Goal: Task Accomplishment & Management: Use online tool/utility

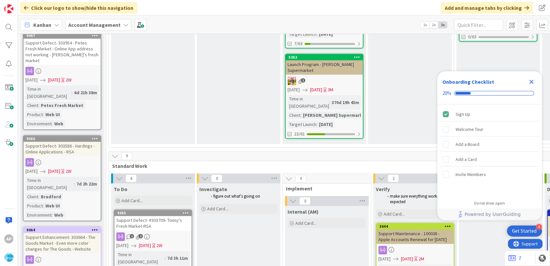
scroll to position [472, 0]
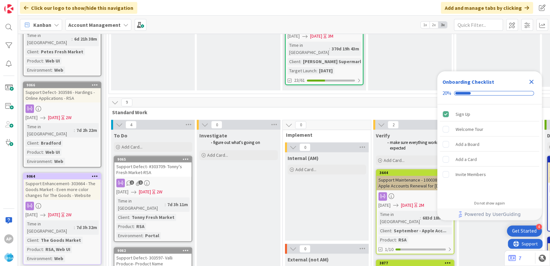
click at [133, 130] on div "To Do Add Card..." at bounding box center [153, 142] width 84 height 24
click at [130, 142] on div "Add Card..." at bounding box center [153, 147] width 78 height 10
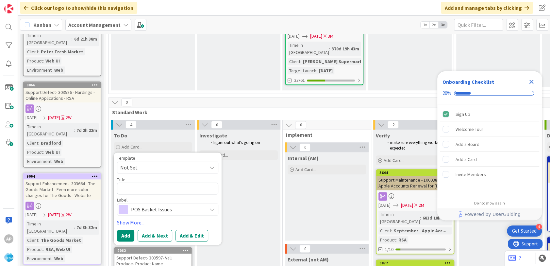
click at [144, 163] on span "Not Set" at bounding box center [161, 167] width 82 height 9
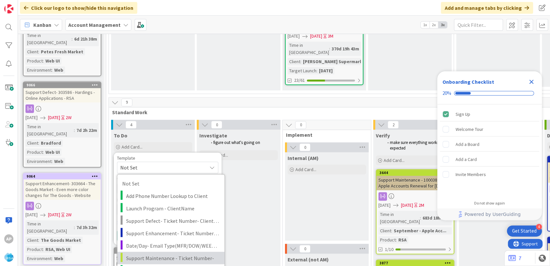
click at [157, 253] on span "Support Maintenance - Ticket Number-" at bounding box center [173, 257] width 94 height 9
type textarea "x"
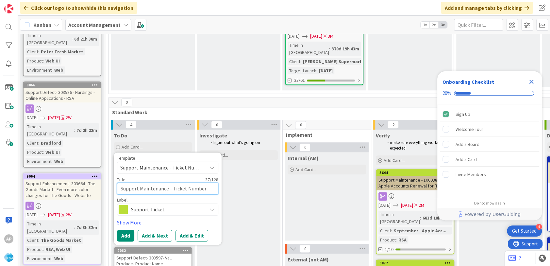
click at [203, 182] on textarea "Support Maintenance - Ticket Number-" at bounding box center [167, 188] width 101 height 12
type textarea "Support Maintenance - Ticket Num-"
type textarea "x"
type textarea "Support Maintenance - Ticket Nu-"
type textarea "x"
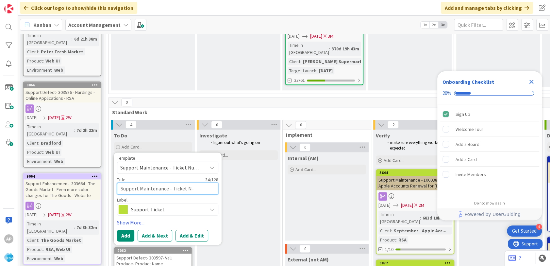
type textarea "Support Maintenance - Ticket -"
type textarea "x"
type textarea "Support Maintenance - Ticket-"
type textarea "x"
type textarea "Support Maintenance - Ticke-"
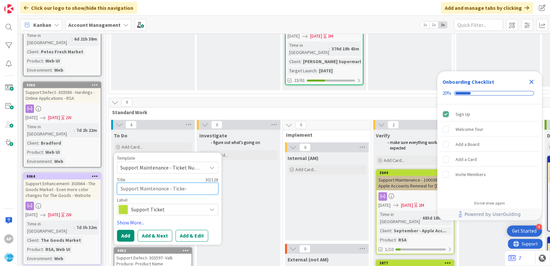
type textarea "x"
type textarea "Support Maintenance - Tick-"
type textarea "x"
type textarea "Support Maintenance - Tic-"
type textarea "x"
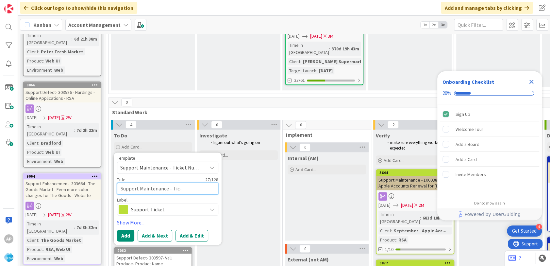
type textarea "Support Maintenance - Ti-"
type textarea "x"
type textarea "Support Maintenance - -"
type textarea "x"
type textarea "Support Maintenance - 3-"
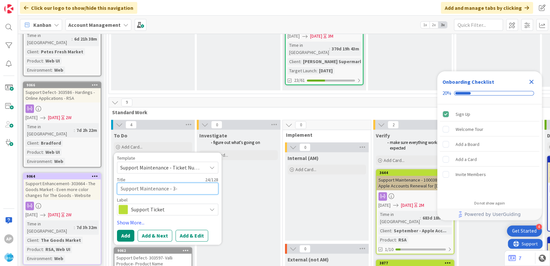
type textarea "x"
type textarea "Support Maintenance - 30-"
type textarea "x"
type textarea "Support Maintenance - 306-"
type textarea "x"
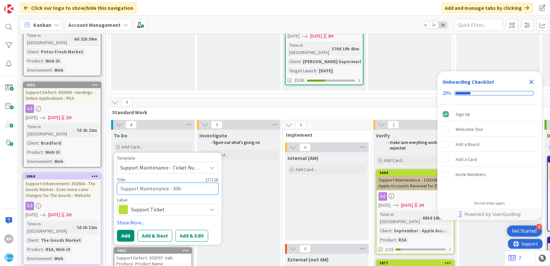
type textarea "Support Maintenance - 3064-"
type textarea "x"
type textarea "Support Maintenance - 30644-"
type textarea "x"
type textarea "Support Maintenance - 306448-"
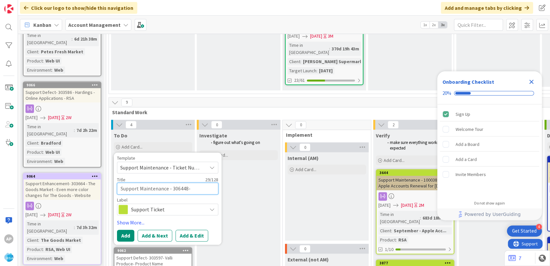
type textarea "x"
click at [204, 182] on textarea "Support Maintenance - 306448-" at bounding box center [167, 188] width 101 height 12
type textarea "Support Maintenance - 306448- A"
type textarea "x"
type textarea "Support Maintenance - 306448- A"
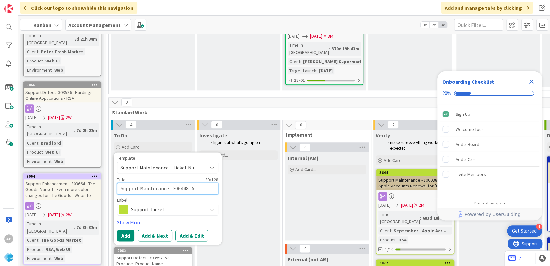
type textarea "x"
type textarea "Support Maintenance - 306448- Ak"
type textarea "x"
type textarea "Support Maintenance - 306448- Akh"
type textarea "x"
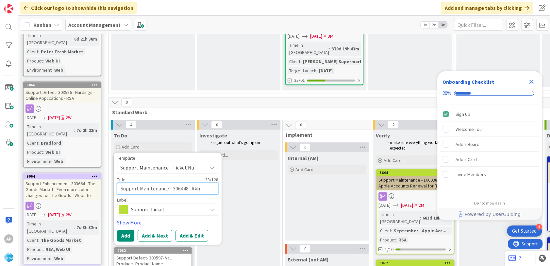
type textarea "Support Maintenance - 306448- Akhi"
type textarea "x"
type textarea "Support Maintenance - 306448- [PERSON_NAME]"
type textarea "x"
type textarea "Support Maintenance - 306448- Akhi"
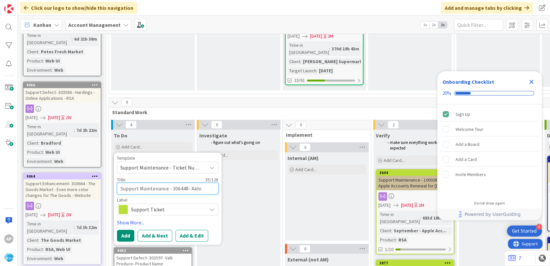
type textarea "x"
type textarea "Support Maintenance - 306448- Akh"
type textarea "x"
type textarea "Support Maintenance - 306448- Ak"
type textarea "x"
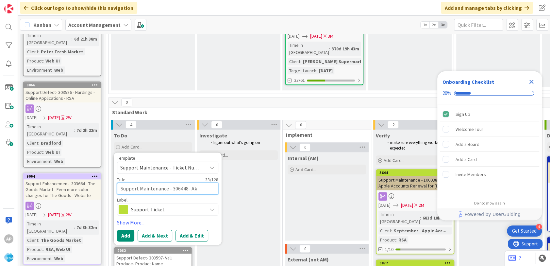
type textarea "Support Maintenance - 306448- A"
type textarea "x"
type textarea "Support Maintenance - 306448-"
type textarea "x"
type textarea "Support Maintenance - 306448-S"
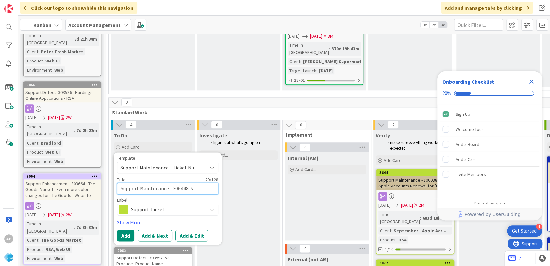
type textarea "x"
type textarea "Support Maintenance - 306448-Su"
type textarea "x"
type textarea "Support Maintenance - 306448-Supe"
type textarea "x"
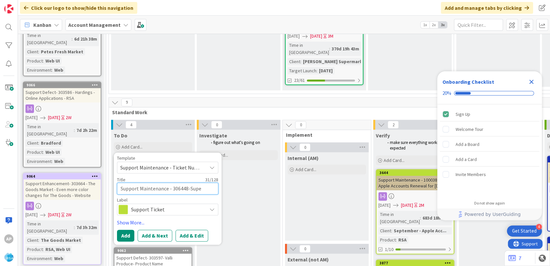
type textarea "Support Maintenance - 306448-Super"
type textarea "x"
type textarea "Support Maintenance - 306448-Super"
type textarea "x"
type textarea "Support Maintenance - 306448-Super C"
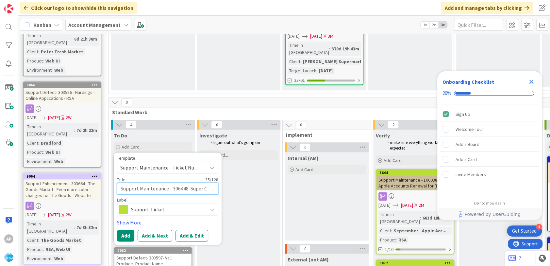
type textarea "x"
type textarea "Support Maintenance - 306448-Super C"
type textarea "x"
type textarea "Support Maintenance - 306448-Super C m"
type textarea "x"
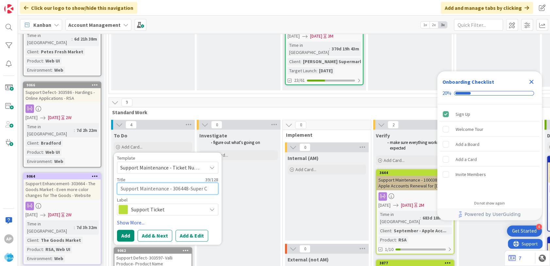
type textarea "Support Maintenance - 306448-Super C mar"
type textarea "x"
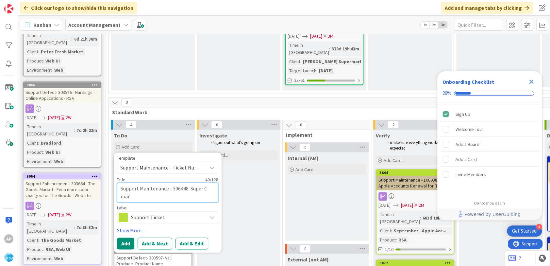
type textarea "Support Maintenance - 306448-Super C mart"
type textarea "x"
type textarea "Support Maintenance - 306448-Super C mart"
type textarea "x"
type textarea "Support Maintenance - 306448-Super C mart A"
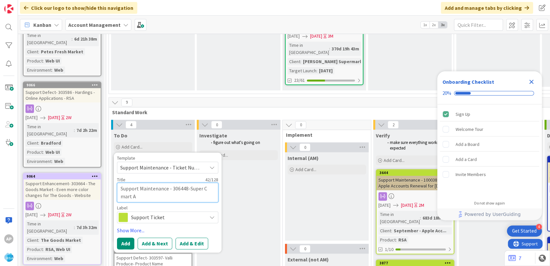
type textarea "x"
type textarea "Support Maintenance - 306448-Super C mart Ak"
type textarea "x"
type textarea "Support Maintenance - 306448-Super C [PERSON_NAME]"
type textarea "x"
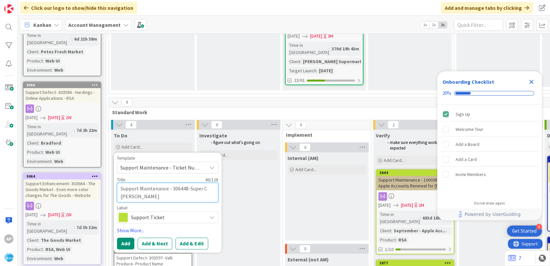
type textarea "Support Maintenance - 306448-Super C mart Akh"
type textarea "x"
type textarea "Support Maintenance - 306448-Super C mart A"
type textarea "x"
type textarea "Support Maintenance - 306448-Super C mart"
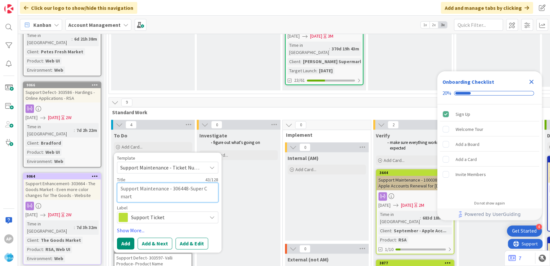
type textarea "x"
type textarea "Support Maintenance - 306448-Super C mart"
type textarea "x"
type textarea "Support Maintenance - 306448-Super C mart-"
type textarea "x"
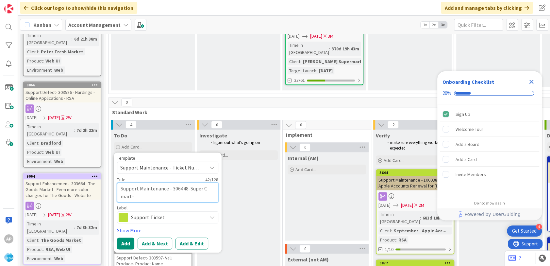
type textarea "Support Maintenance - 306448-Super C mart-R"
type textarea "x"
type textarea "Support Maintenance - 306448-Super C mart-RSA"
type textarea "x"
type textarea "Support Maintenance - 306448-Super C mart-RSA"
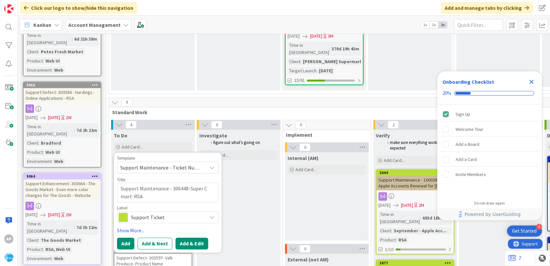
click at [191, 237] on button "Add & Edit" at bounding box center [192, 243] width 33 height 12
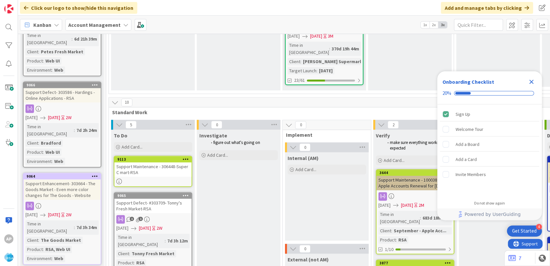
click at [153, 162] on div "Support Maintenance - 306448-Super C mart-RSA" at bounding box center [152, 169] width 77 height 14
click at [530, 81] on icon "Close Checklist" at bounding box center [532, 82] width 4 height 4
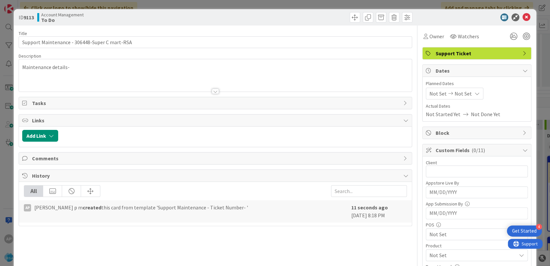
click at [78, 69] on div "Maintenance details-" at bounding box center [215, 75] width 393 height 32
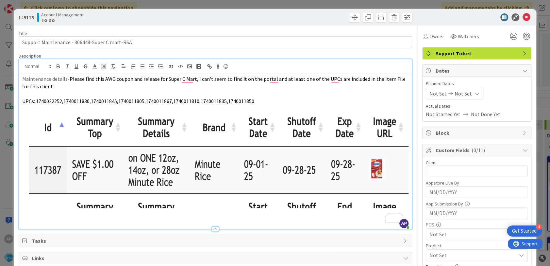
click at [249, 176] on img "To enrich screen reader interactions, please activate Accessibility in Grammarl…" at bounding box center [215, 159] width 387 height 95
click at [436, 91] on span "Not Set" at bounding box center [438, 94] width 17 height 8
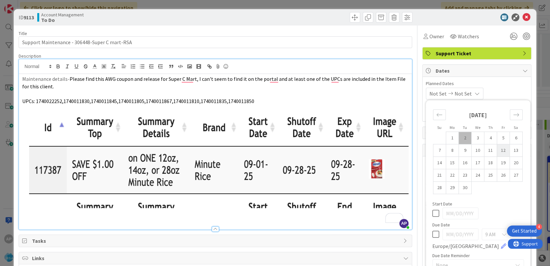
click at [447, 137] on td "1" at bounding box center [452, 138] width 13 height 12
type input "[DATE]"
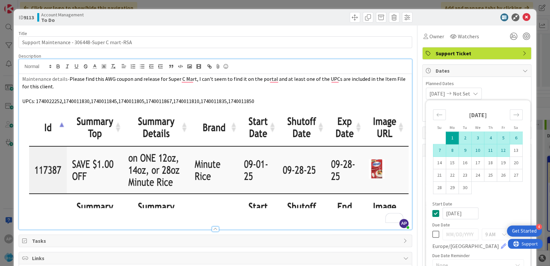
click at [497, 151] on td "12" at bounding box center [503, 150] width 13 height 12
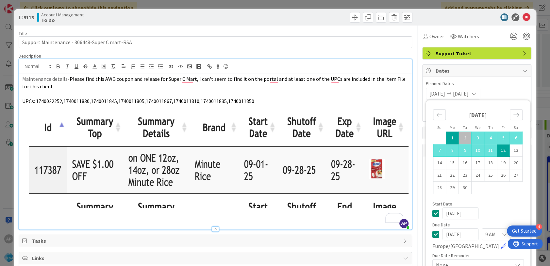
type input "[DATE]"
click at [348, 239] on span "Tasks" at bounding box center [216, 241] width 368 height 8
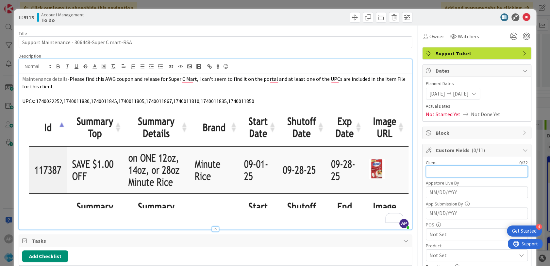
click at [434, 166] on input "text" at bounding box center [477, 171] width 102 height 12
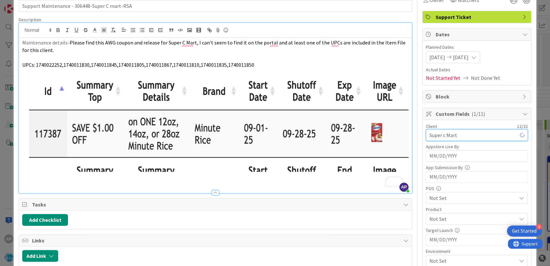
type input "Super c Mart"
click at [449, 199] on span "Not Set" at bounding box center [473, 198] width 87 height 8
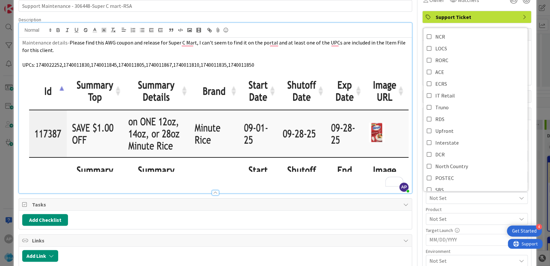
click at [449, 201] on span "Not Set" at bounding box center [473, 198] width 87 height 8
click at [444, 216] on span "Not Set" at bounding box center [473, 219] width 87 height 8
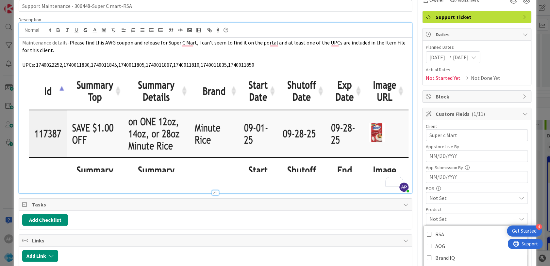
scroll to position [109, 0]
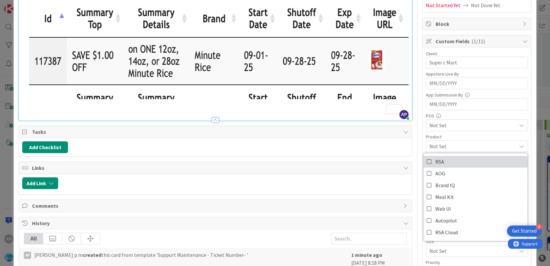
click at [440, 162] on link "RSA" at bounding box center [476, 162] width 104 height 12
click at [342, 193] on div "Add Link" at bounding box center [215, 184] width 393 height 20
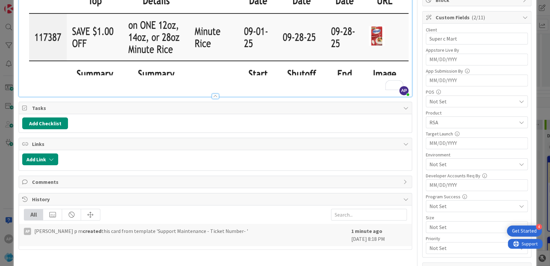
scroll to position [145, 0]
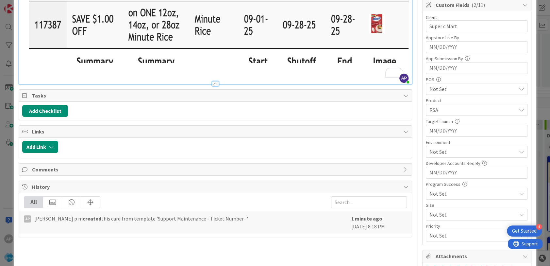
click at [441, 148] on span "Not Set" at bounding box center [473, 152] width 87 height 8
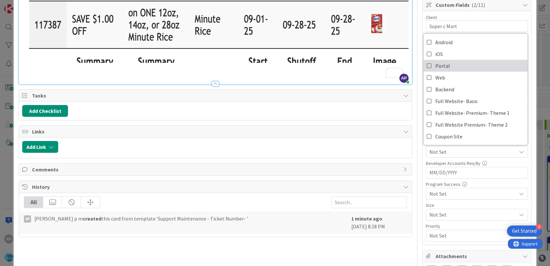
click at [441, 65] on span "Portal" at bounding box center [443, 66] width 15 height 10
click at [261, 216] on div "Ap [PERSON_NAME] p m created this card from template 'Support Maintenance - Tic…" at bounding box center [186, 219] width 324 height 8
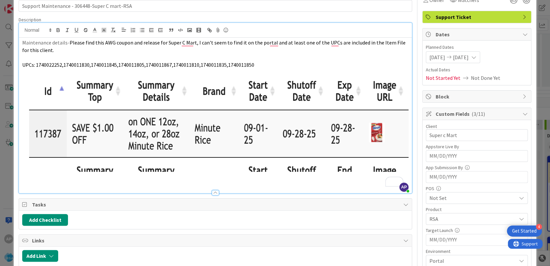
scroll to position [0, 0]
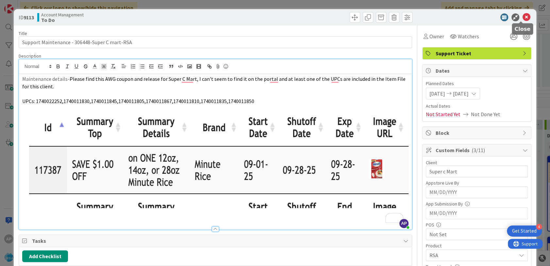
click at [523, 17] on icon at bounding box center [527, 17] width 8 height 8
